Goal: Task Accomplishment & Management: Manage account settings

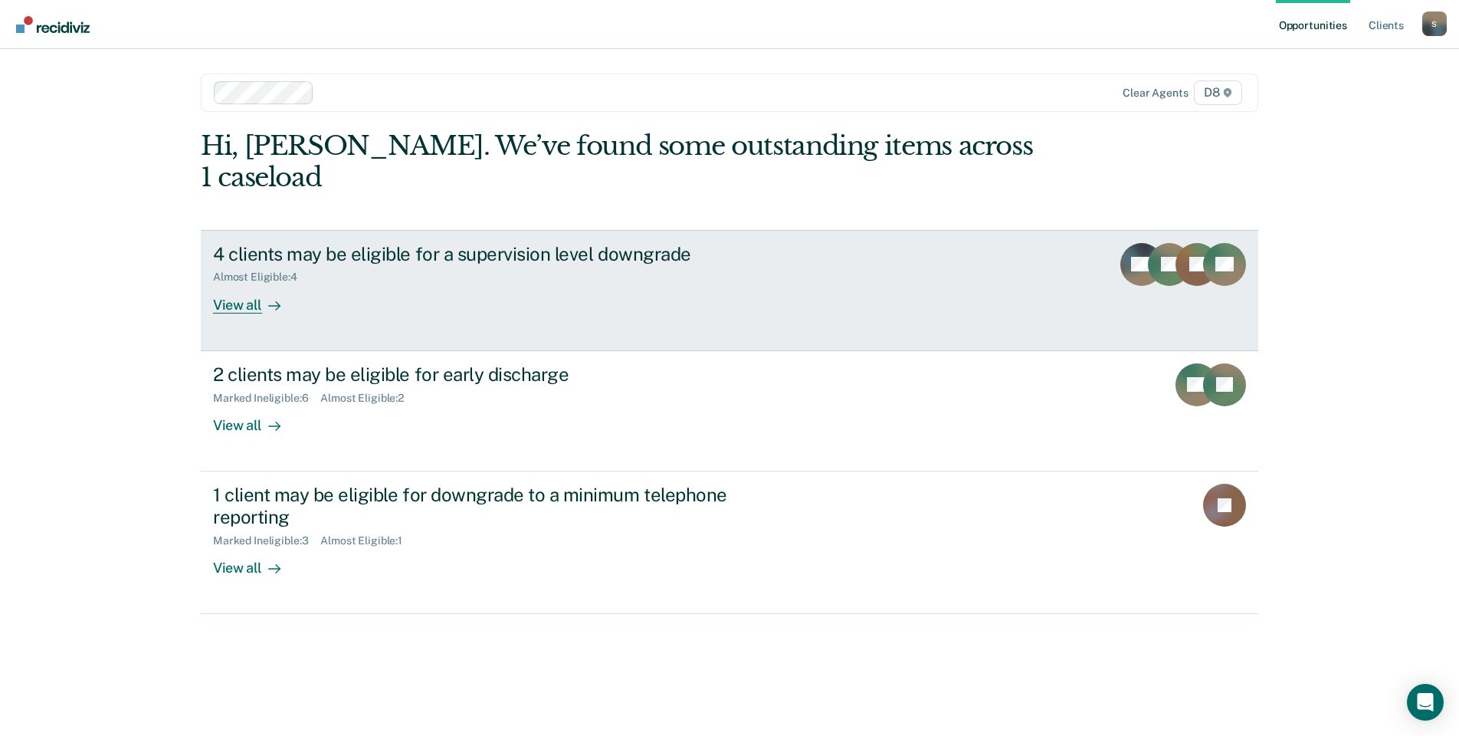
click at [558, 262] on div "4 clients may be eligible for a supervision level downgrade Almost Eligible : 4…" at bounding box center [500, 278] width 575 height 71
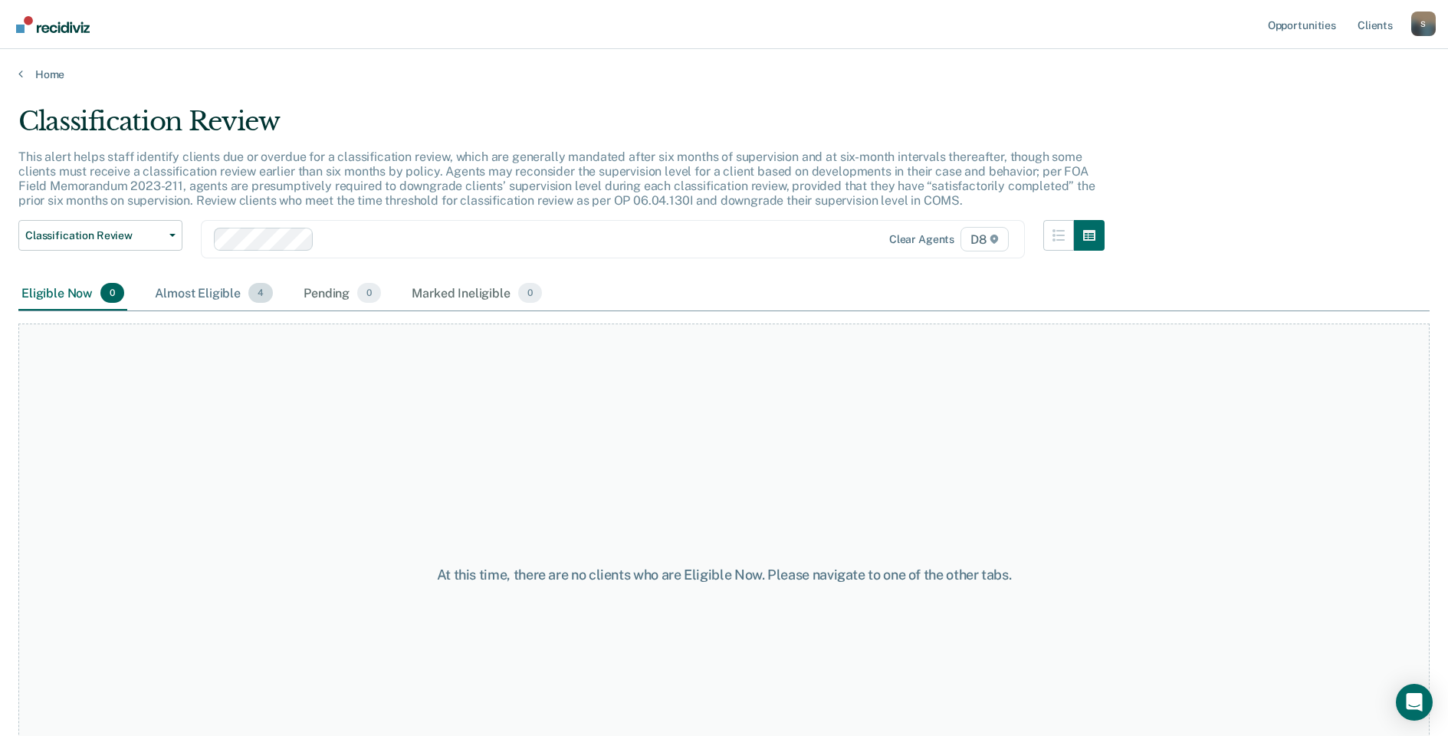
click at [204, 295] on div "Almost Eligible 4" at bounding box center [214, 294] width 124 height 34
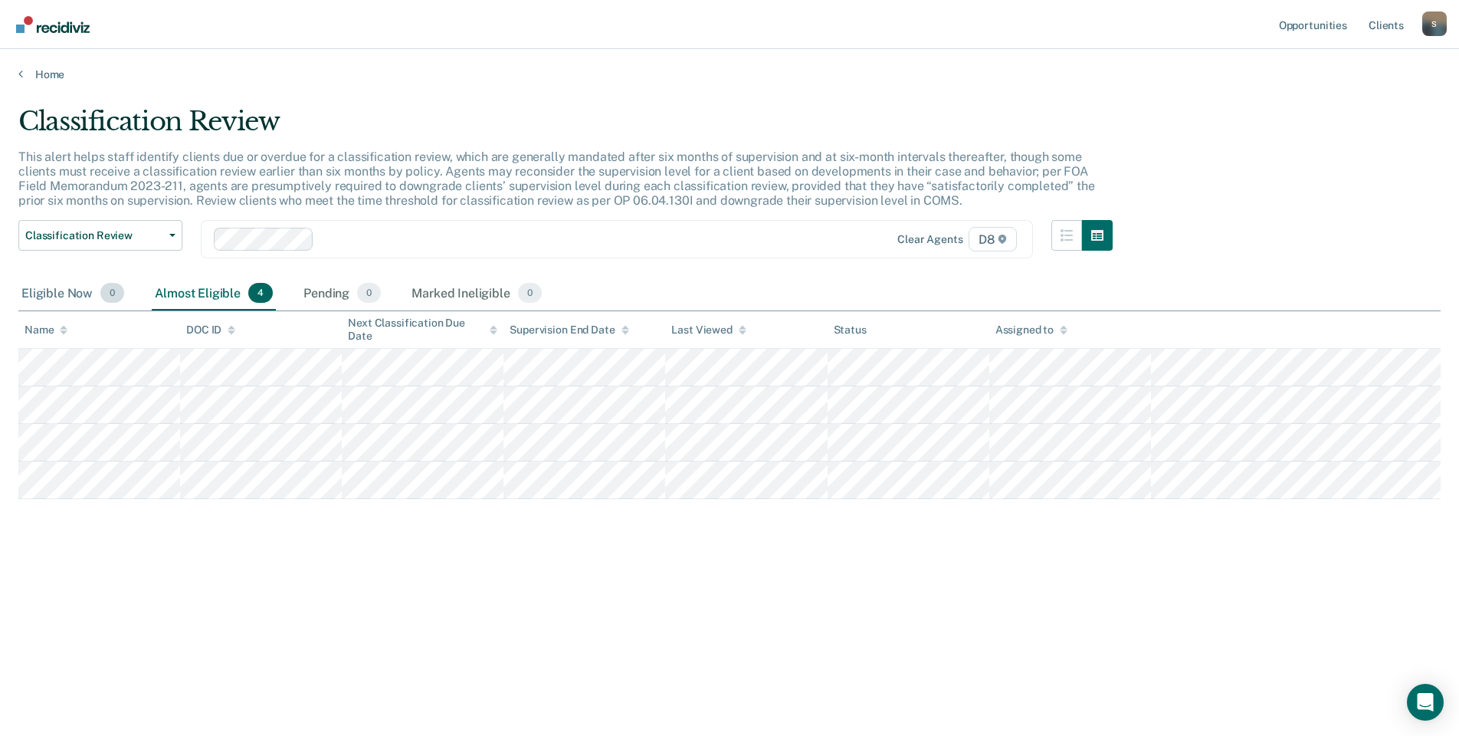
click at [75, 289] on div "Eligible Now 0" at bounding box center [72, 294] width 109 height 34
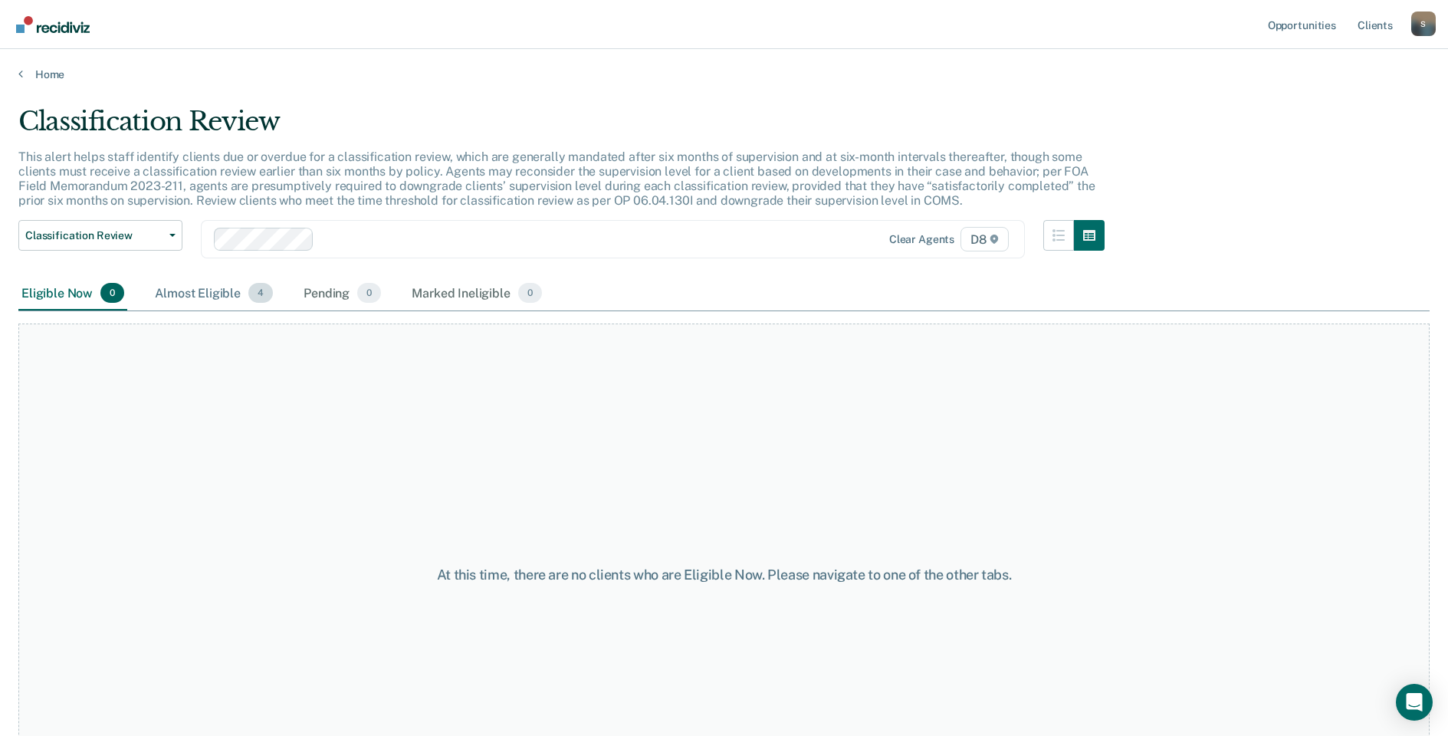
click at [185, 294] on div "Almost Eligible 4" at bounding box center [214, 294] width 124 height 34
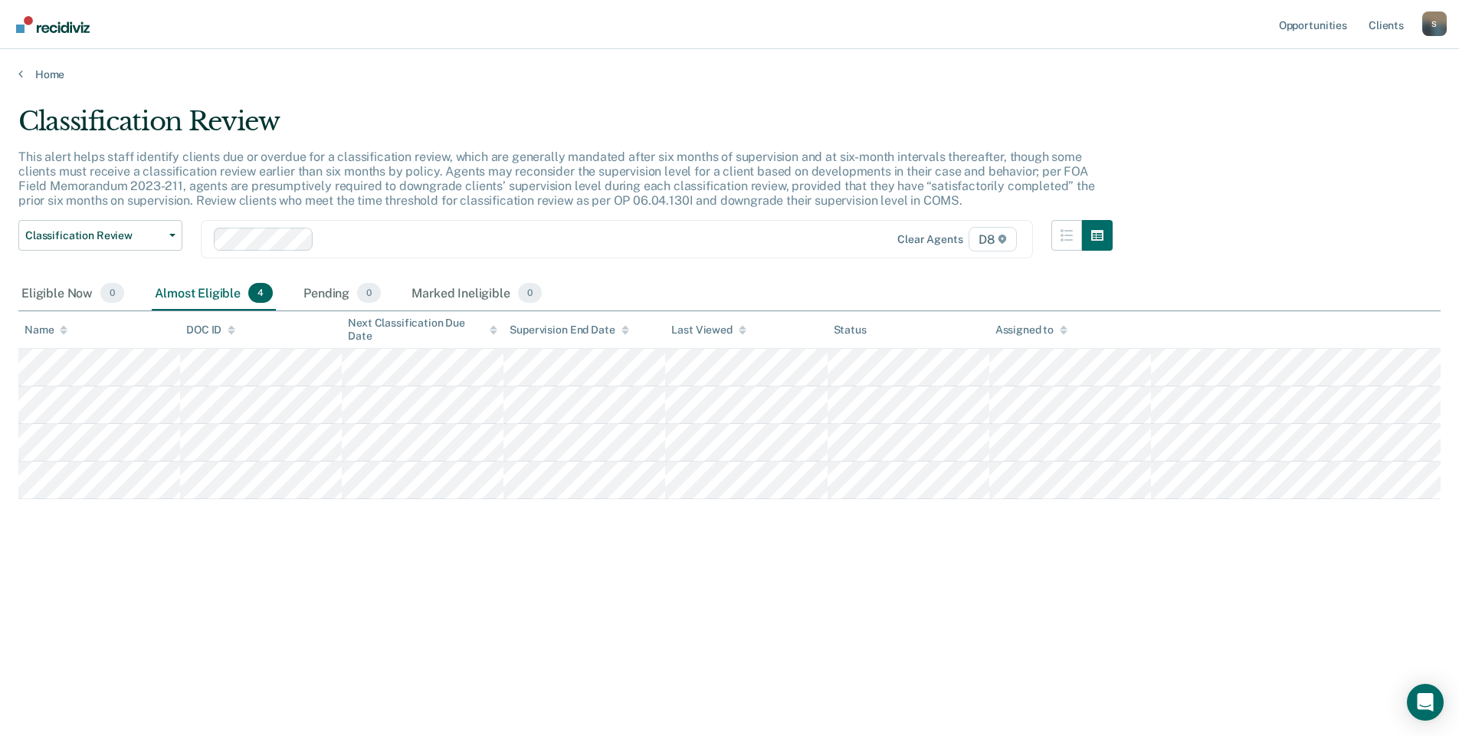
click at [13, 77] on div "Home" at bounding box center [729, 65] width 1459 height 32
click at [22, 71] on icon at bounding box center [20, 73] width 5 height 12
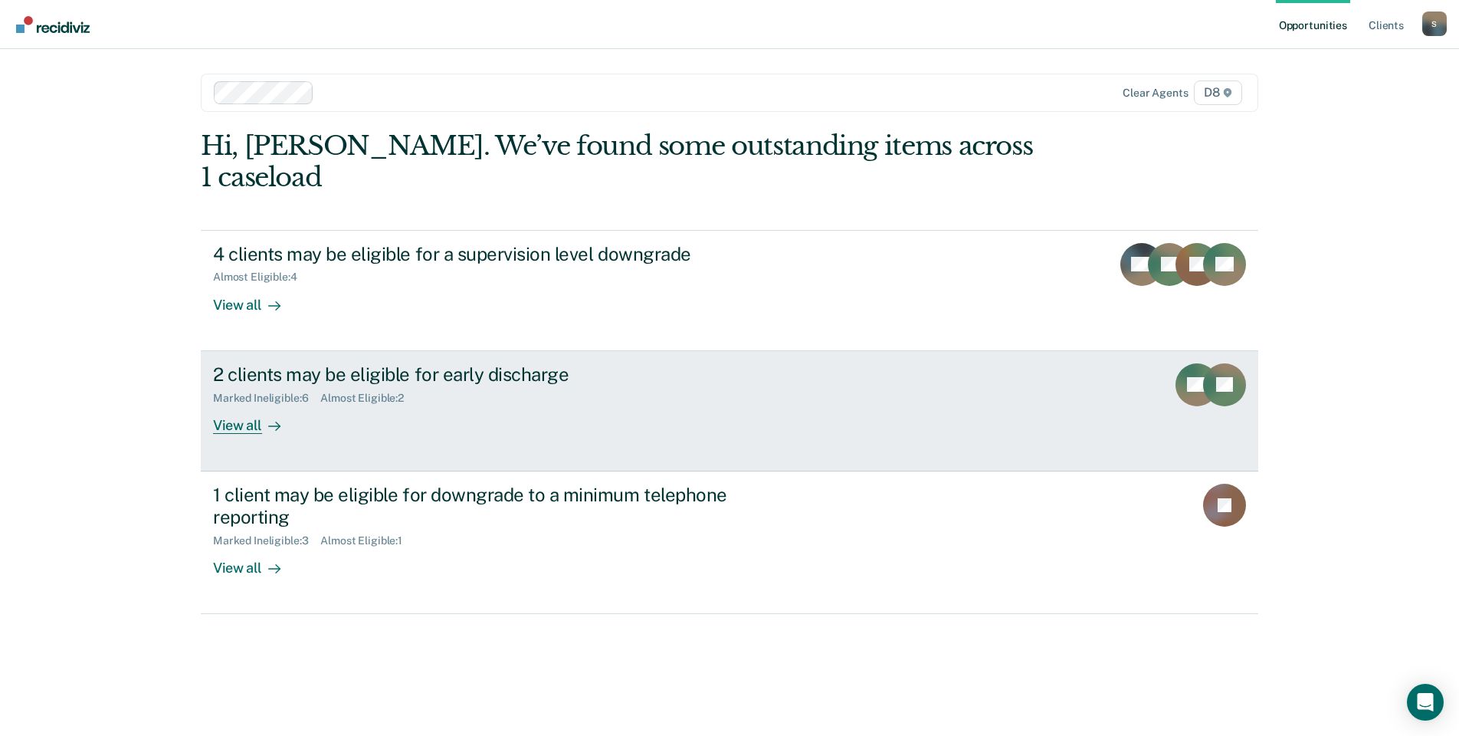
click at [353, 379] on div "2 clients may be eligible for early discharge Marked Ineligible : 6 Almost Elig…" at bounding box center [500, 398] width 575 height 71
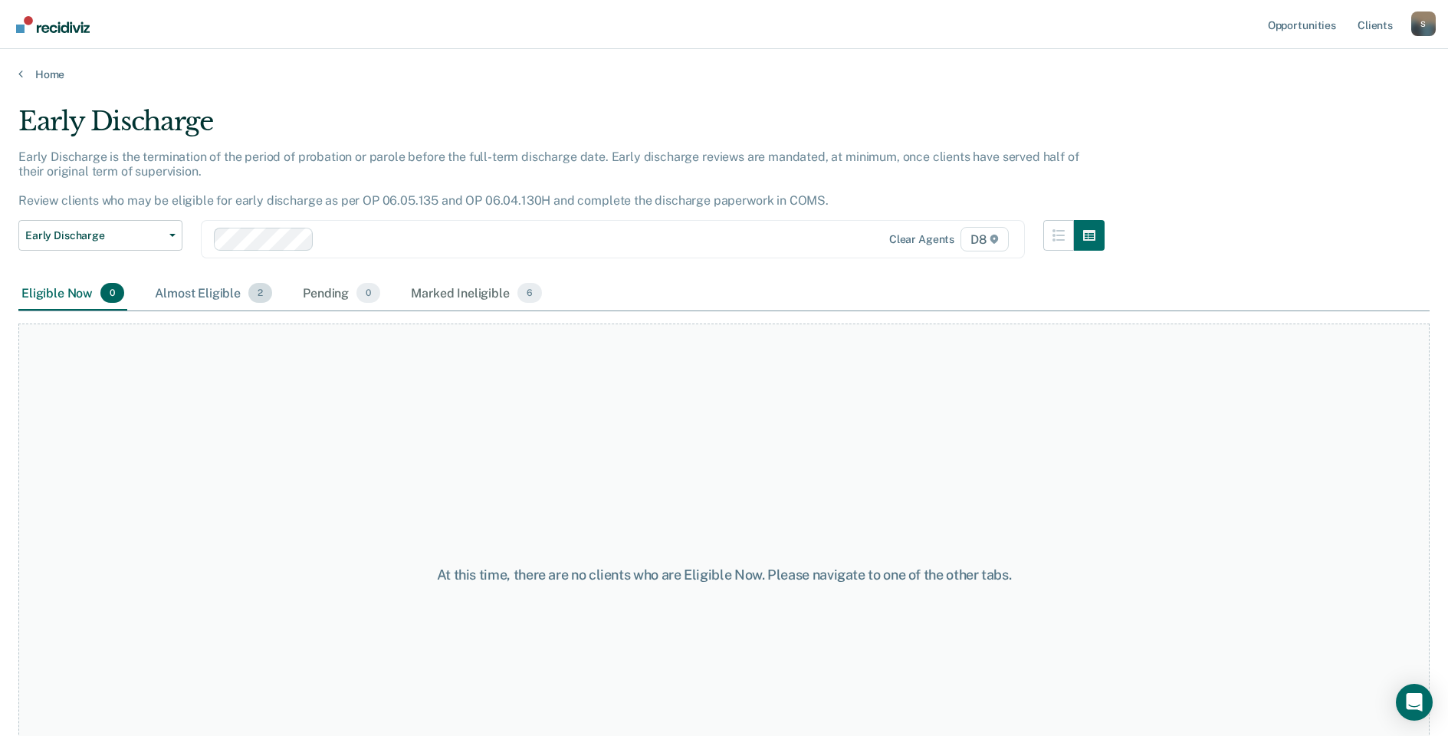
click at [215, 296] on div "Almost Eligible 2" at bounding box center [213, 294] width 123 height 34
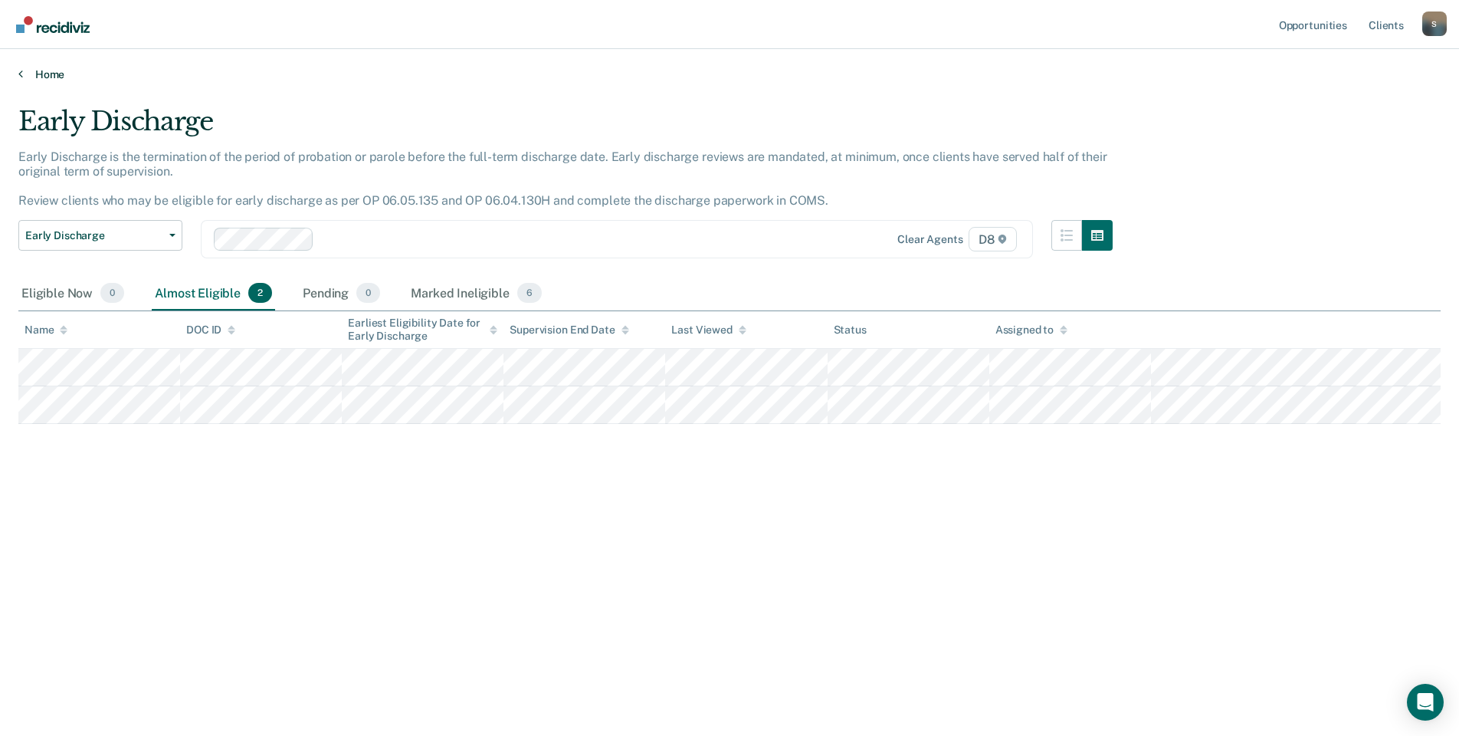
click at [27, 78] on link "Home" at bounding box center [729, 74] width 1423 height 14
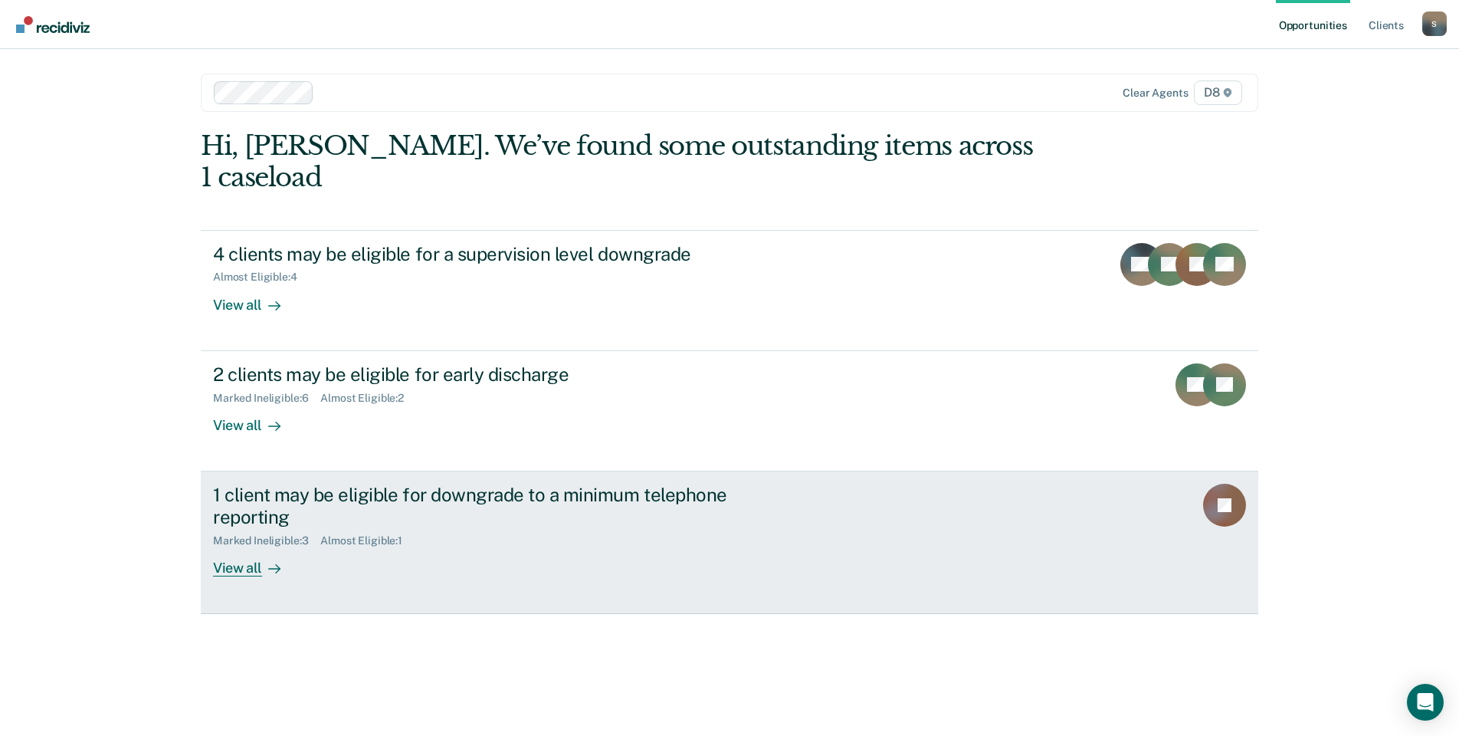
click at [313, 484] on div "1 client may be eligible for downgrade to a minimum telephone reporting" at bounding box center [482, 506] width 538 height 44
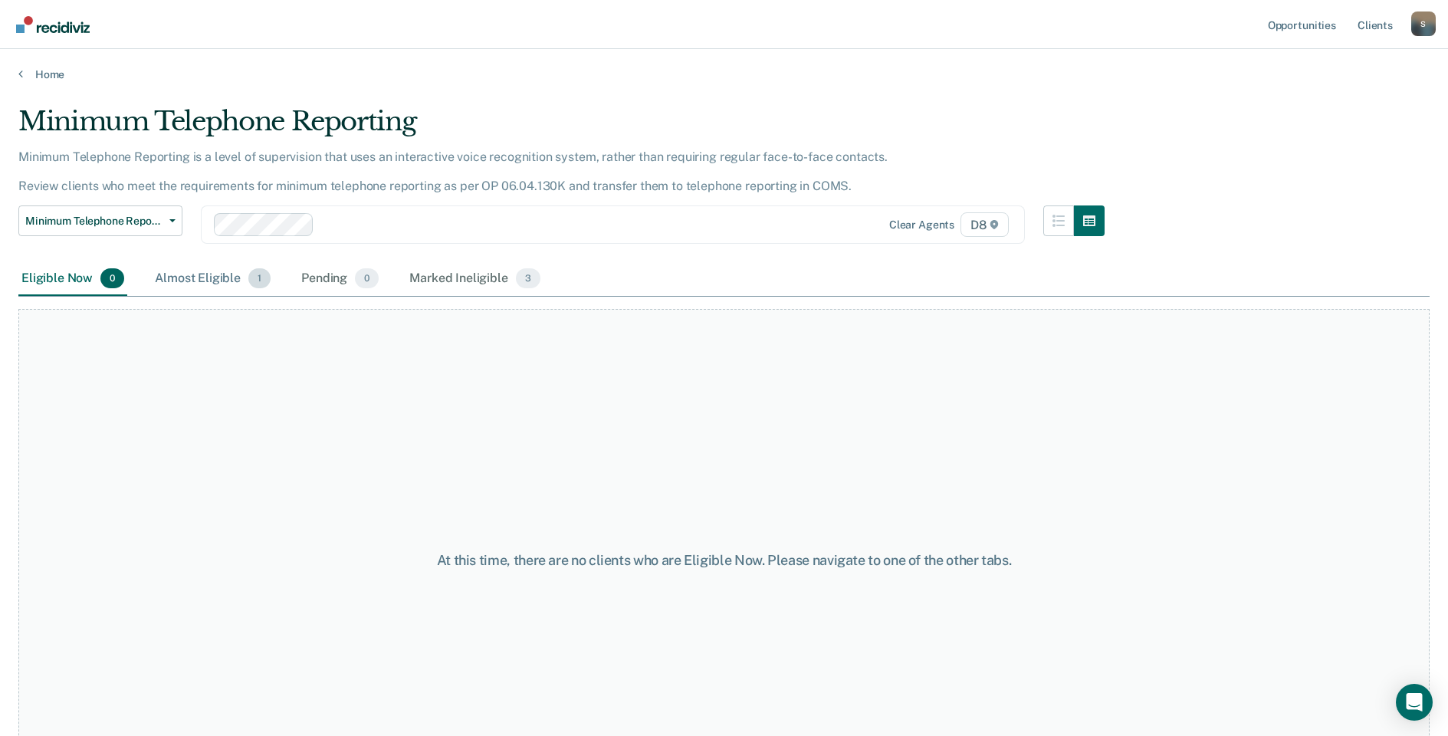
click at [172, 277] on div "Almost Eligible 1" at bounding box center [213, 279] width 122 height 34
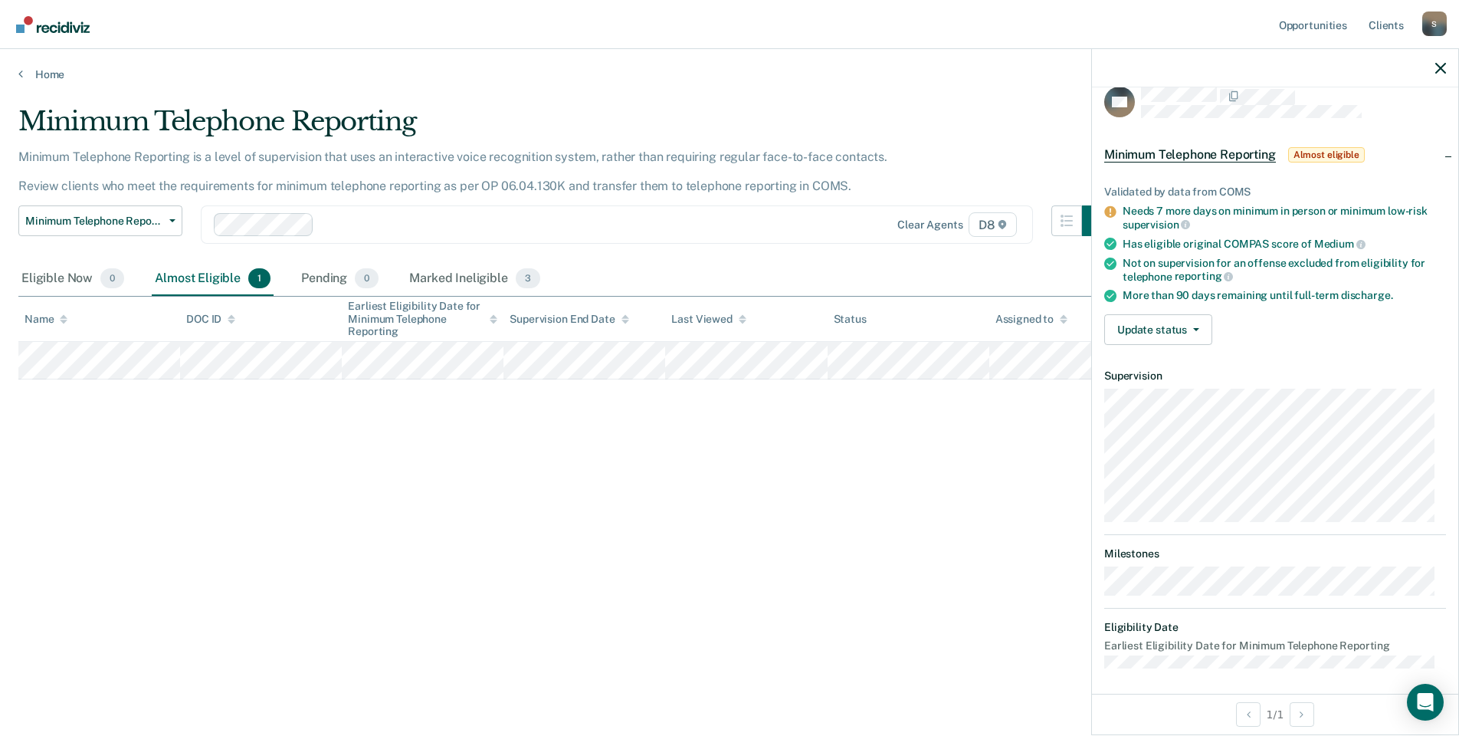
scroll to position [24, 0]
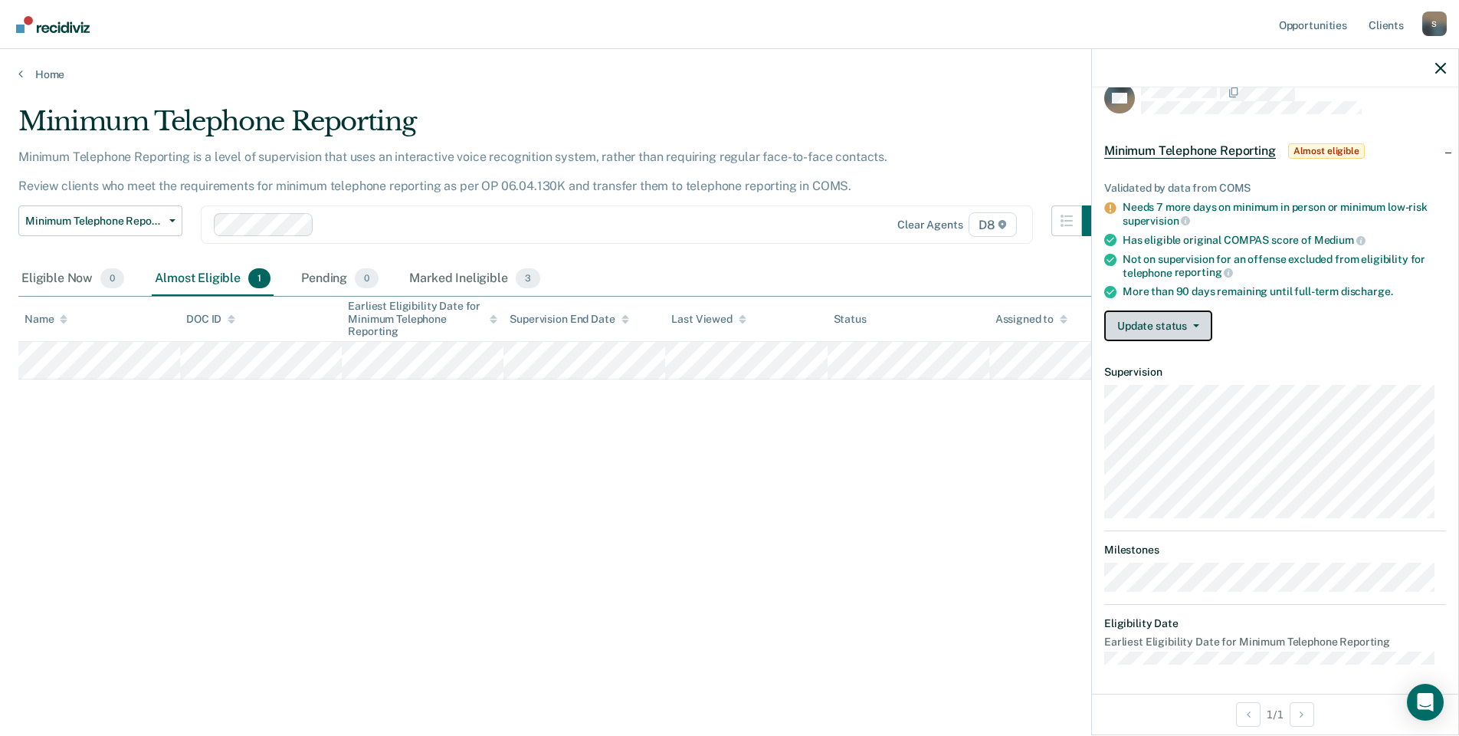
click at [1172, 323] on button "Update status" at bounding box center [1159, 325] width 108 height 31
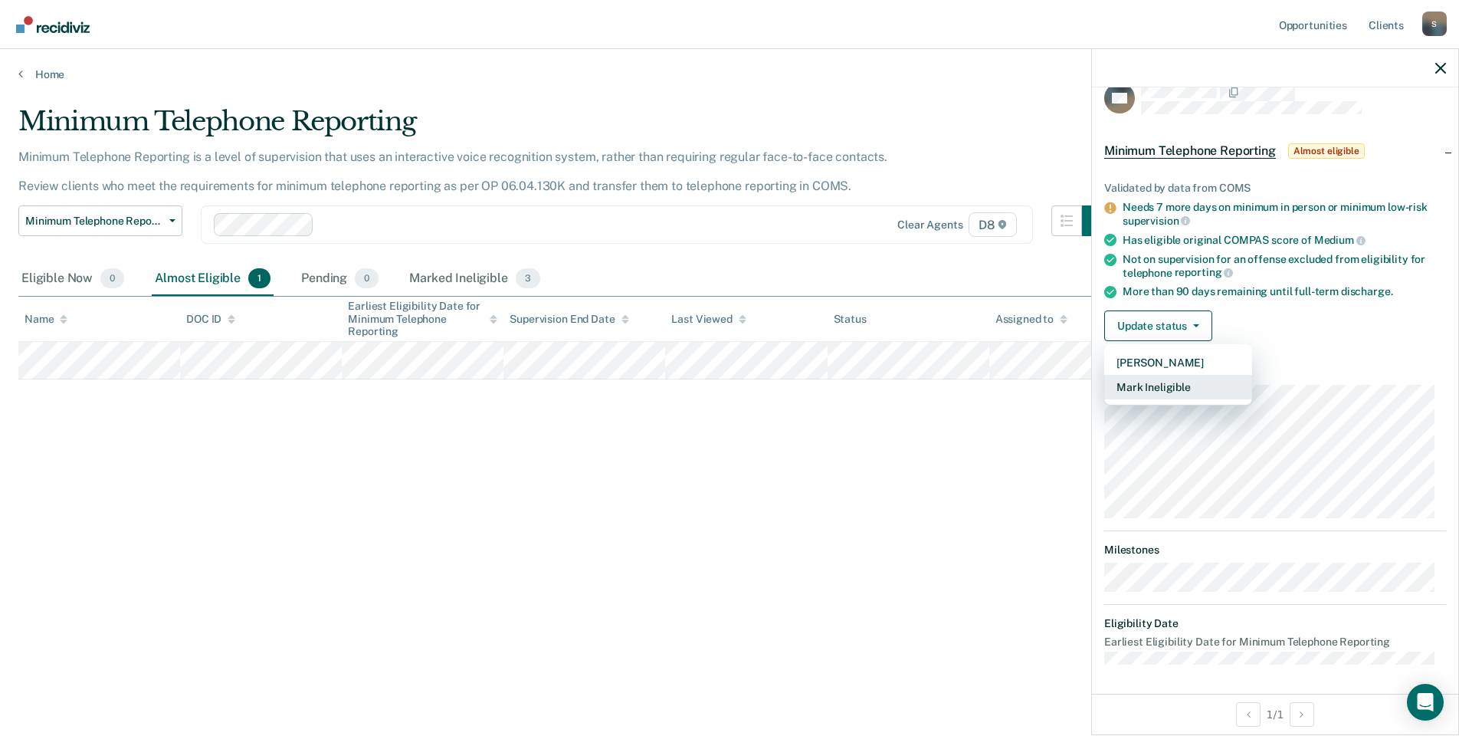
click at [1179, 385] on button "Mark Ineligible" at bounding box center [1179, 387] width 148 height 25
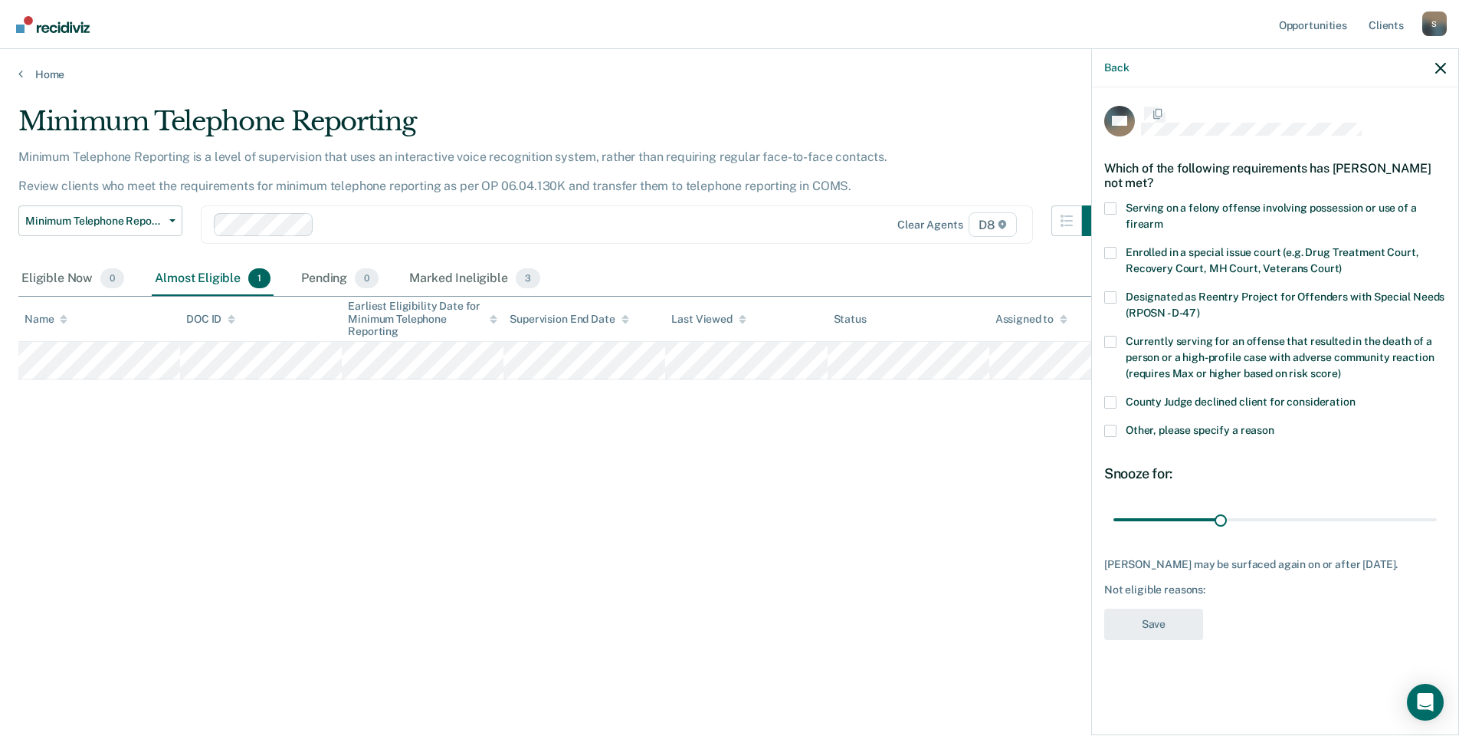
scroll to position [0, 0]
click at [1108, 428] on span at bounding box center [1111, 432] width 12 height 12
click at [1275, 426] on input "Other, please specify a reason" at bounding box center [1275, 426] width 0 height 0
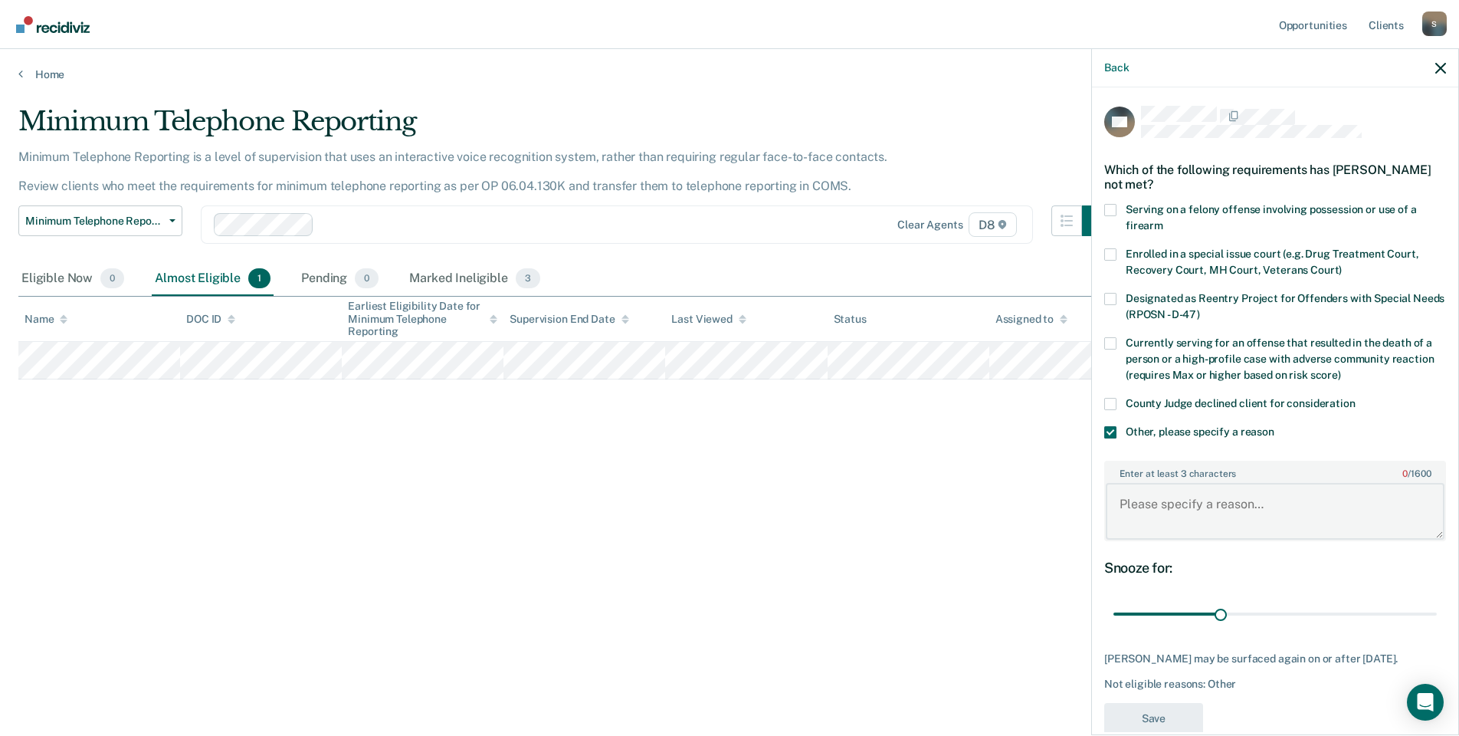
click at [1162, 517] on textarea "Enter at least 3 characters 0 / 1600" at bounding box center [1275, 511] width 339 height 57
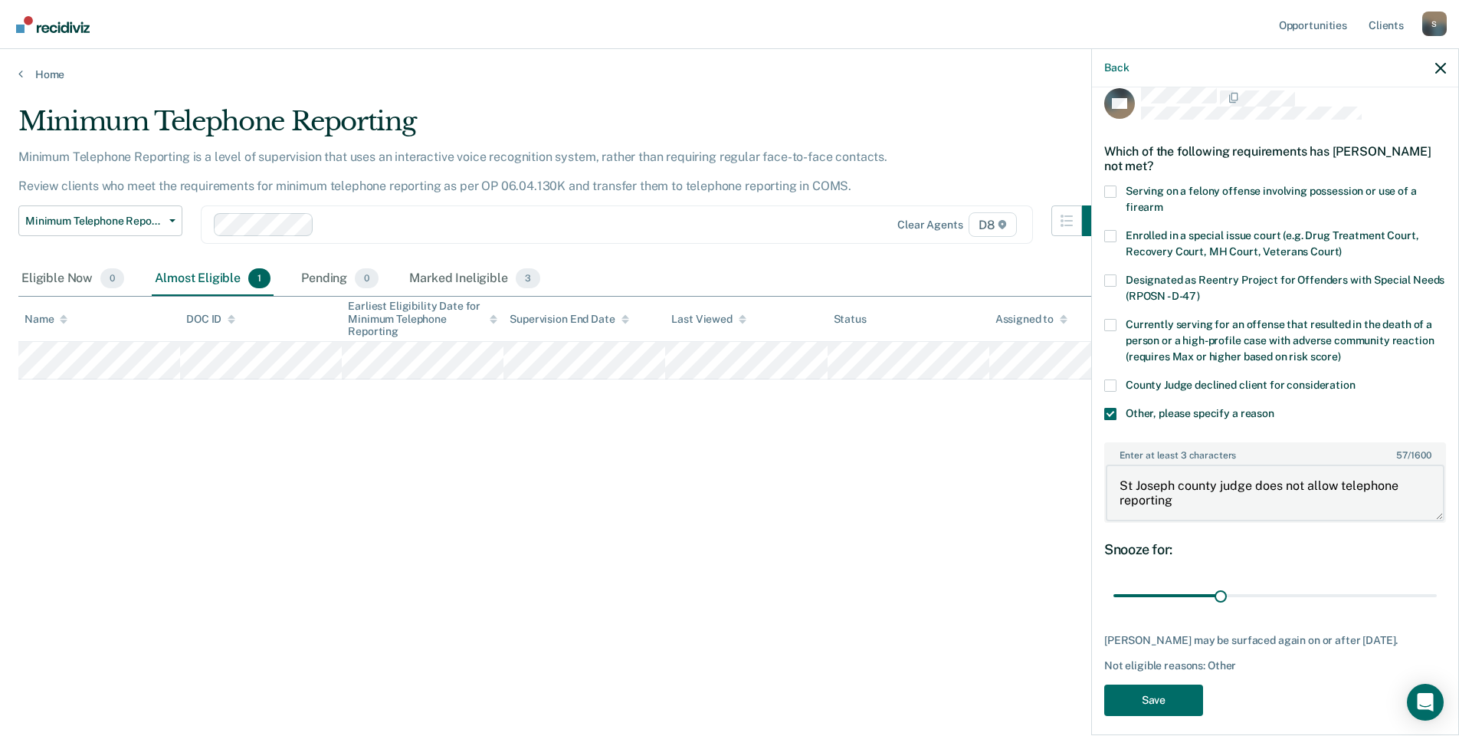
scroll to position [28, 0]
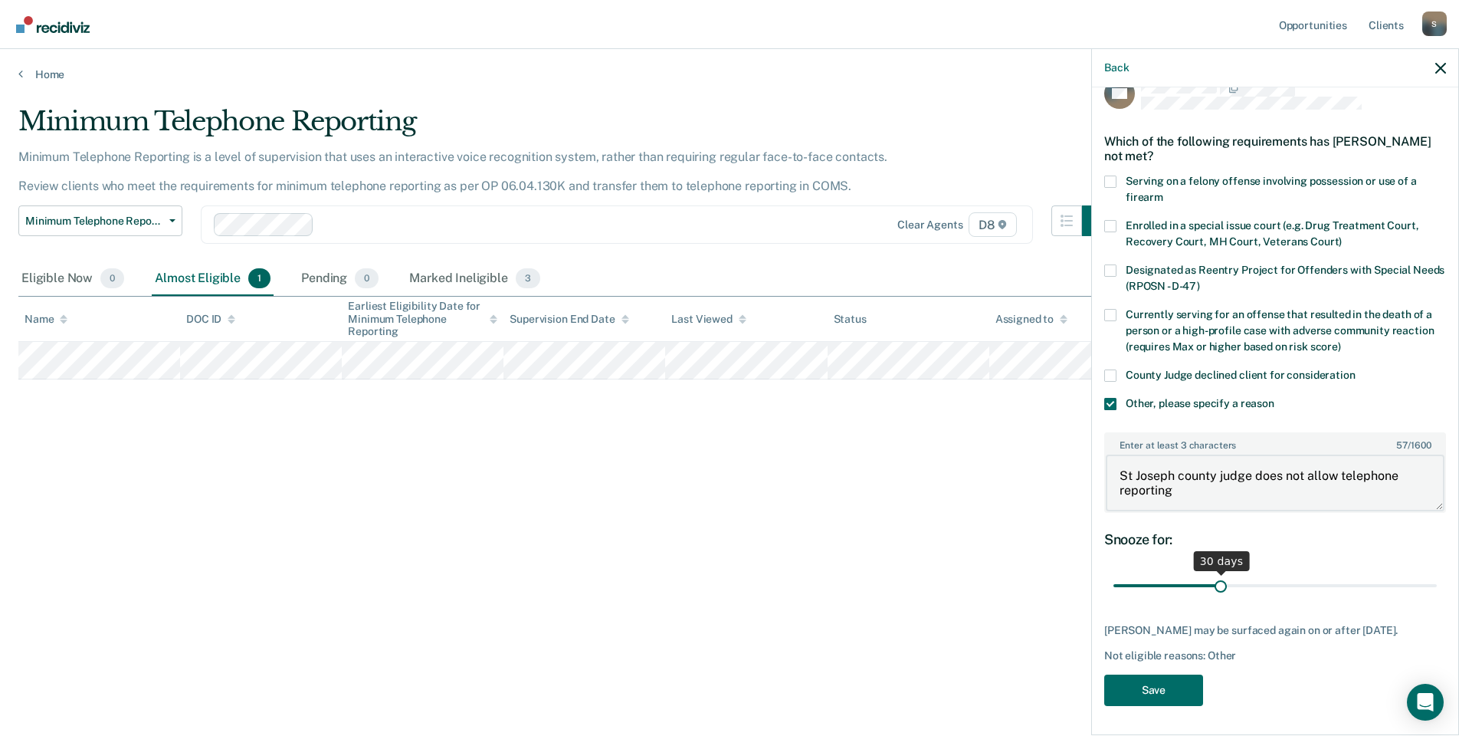
type textarea "St Joseph county judge does not allow telephone reporting"
drag, startPoint x: 1253, startPoint y: 573, endPoint x: 1429, endPoint y: 560, distance: 176.0
type input "90"
click at [1421, 573] on input "range" at bounding box center [1275, 586] width 323 height 27
click at [1155, 678] on button "Save" at bounding box center [1154, 690] width 99 height 31
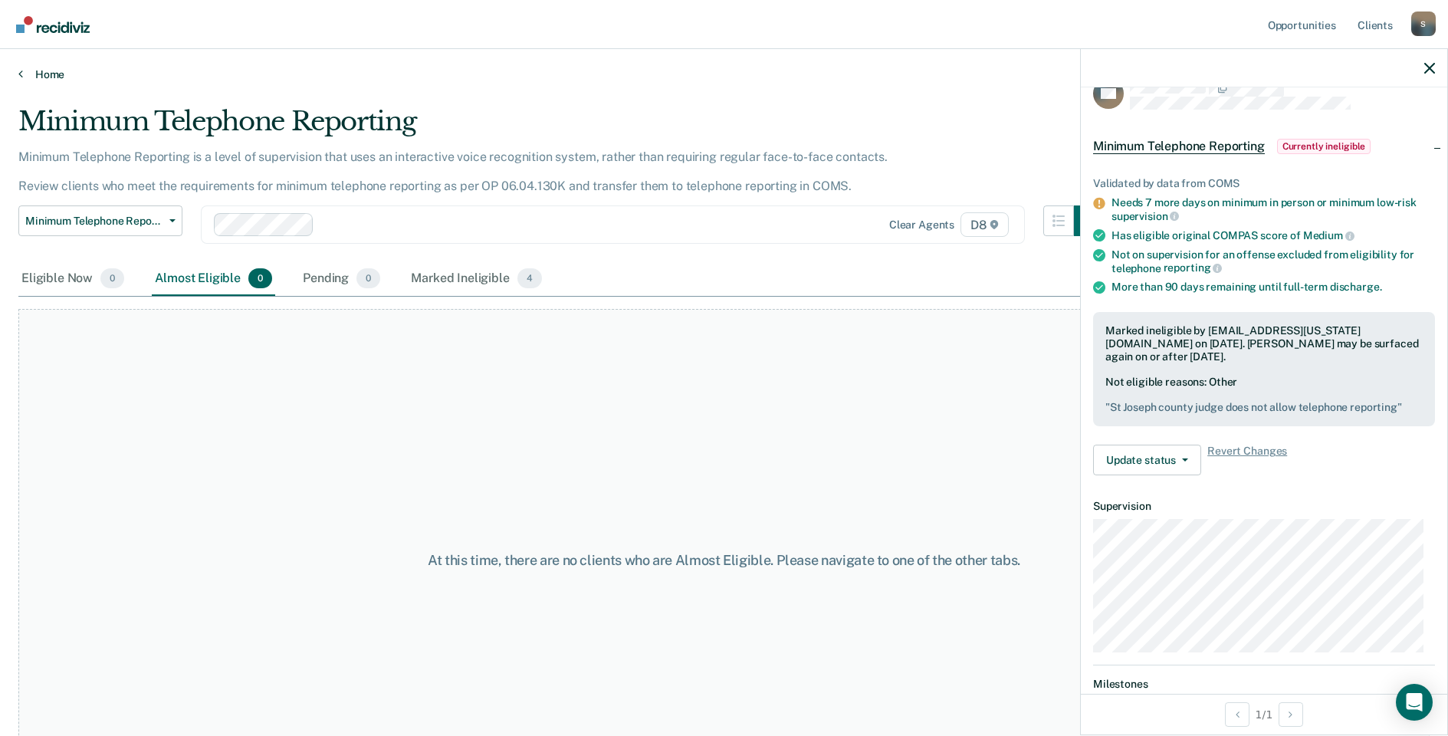
click at [23, 69] on link "Home" at bounding box center [723, 74] width 1411 height 14
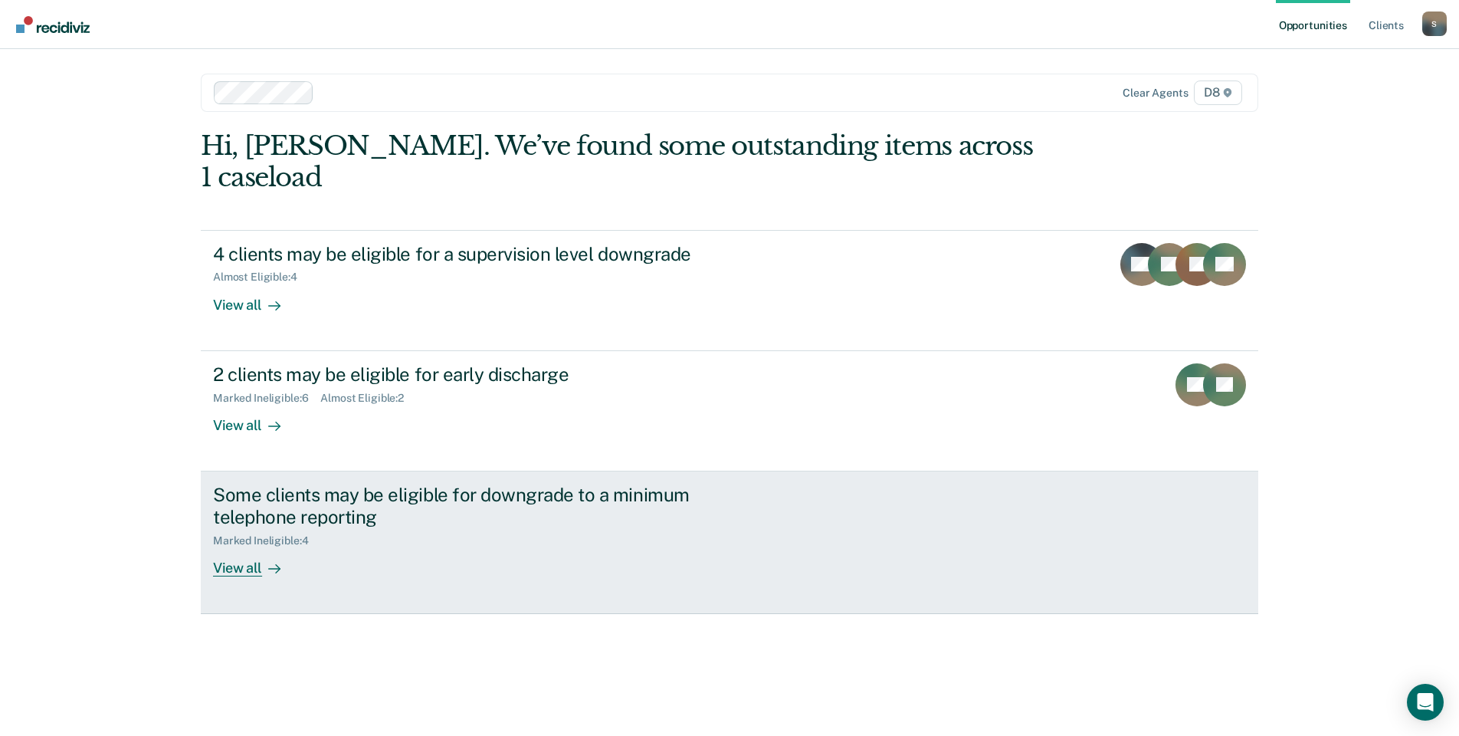
click at [325, 555] on link "Some clients may be eligible for downgrade to a minimum telephone reporting Mar…" at bounding box center [730, 542] width 1058 height 143
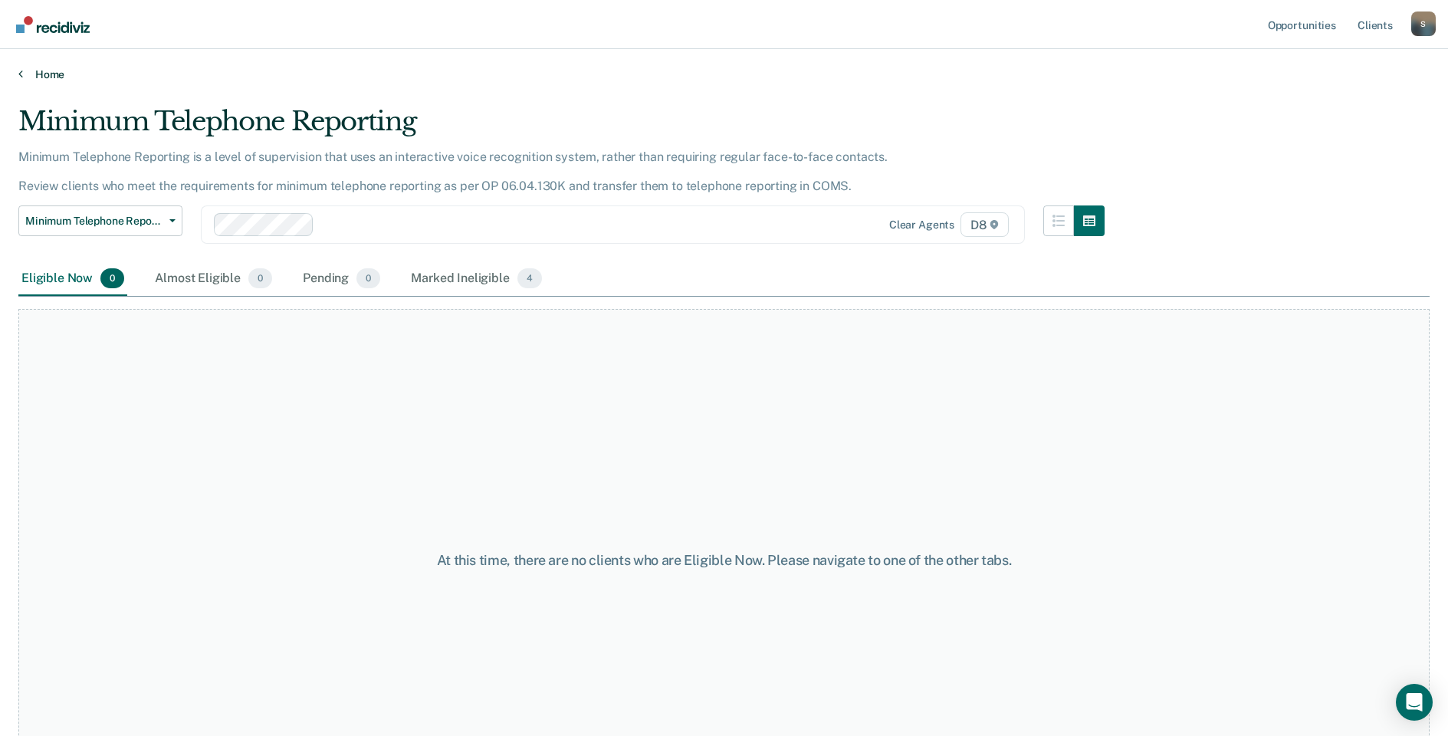
click at [31, 67] on link "Home" at bounding box center [723, 74] width 1411 height 14
